Goal: Information Seeking & Learning: Learn about a topic

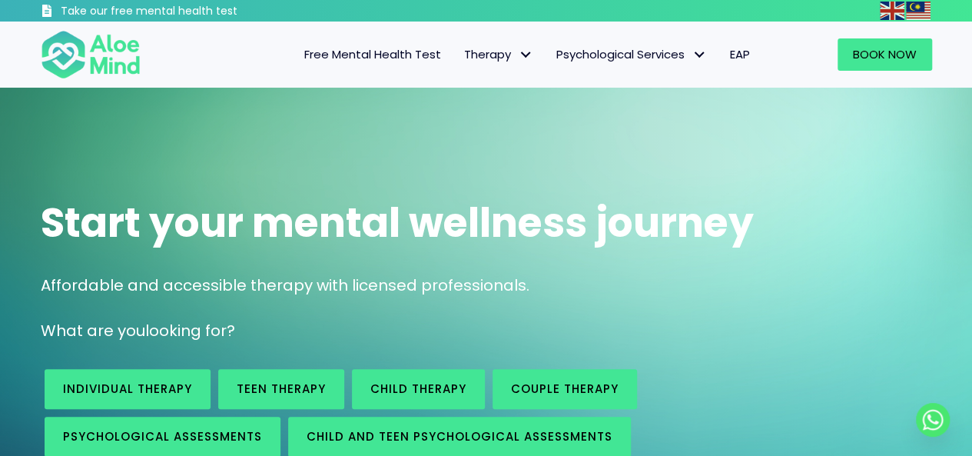
scroll to position [77, 0]
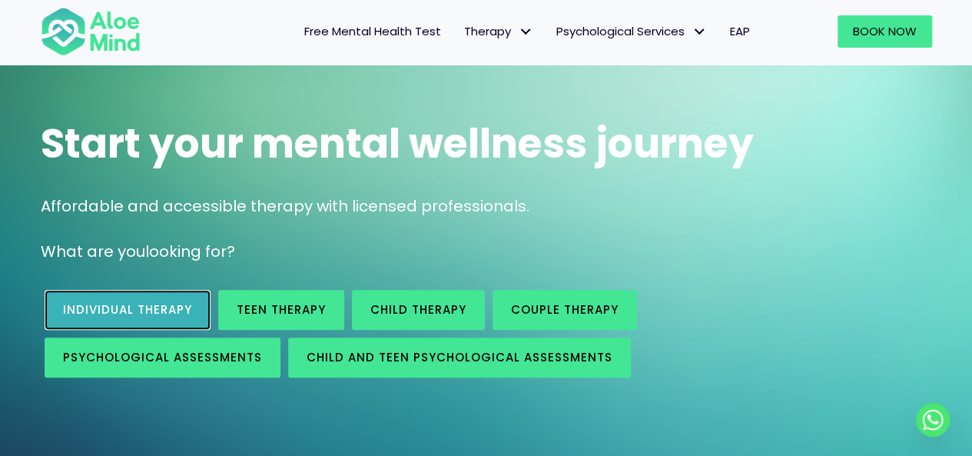
click at [145, 299] on link "Individual therapy" at bounding box center [128, 310] width 166 height 40
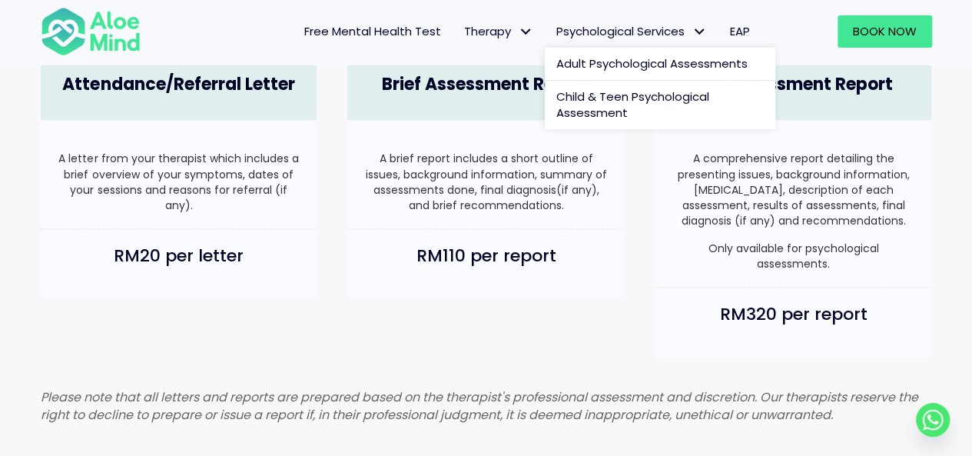
scroll to position [1076, 0]
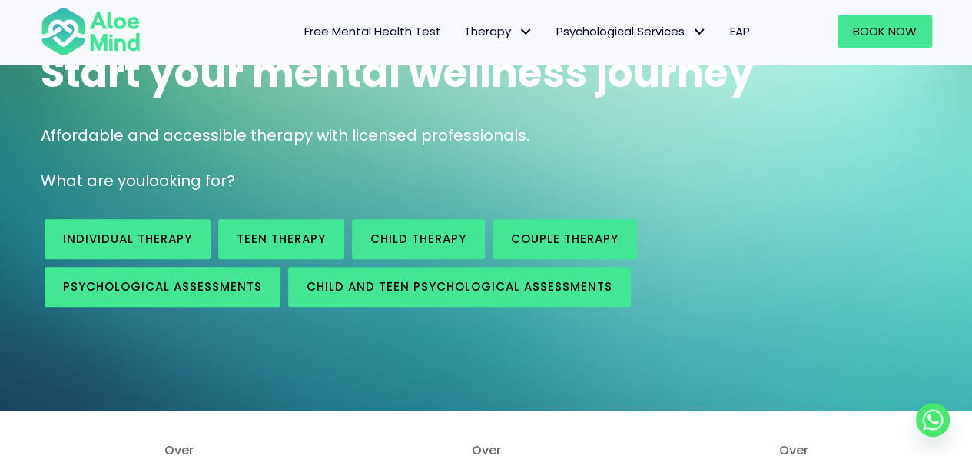
scroll to position [154, 0]
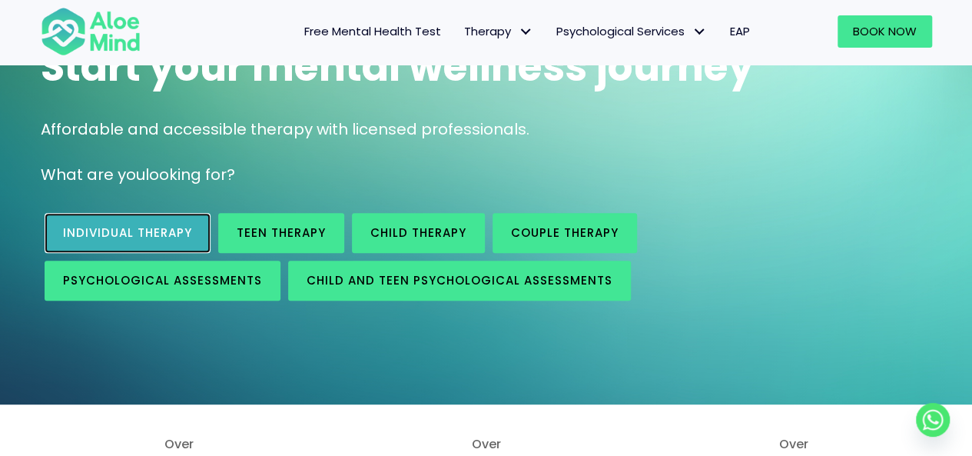
click at [172, 233] on span "Individual therapy" at bounding box center [127, 232] width 129 height 16
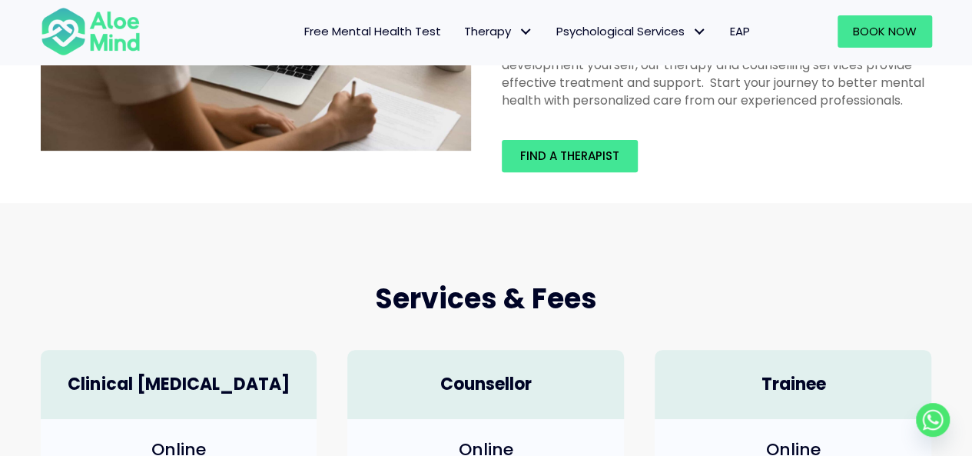
scroll to position [461, 0]
